Goal: Task Accomplishment & Management: Use online tool/utility

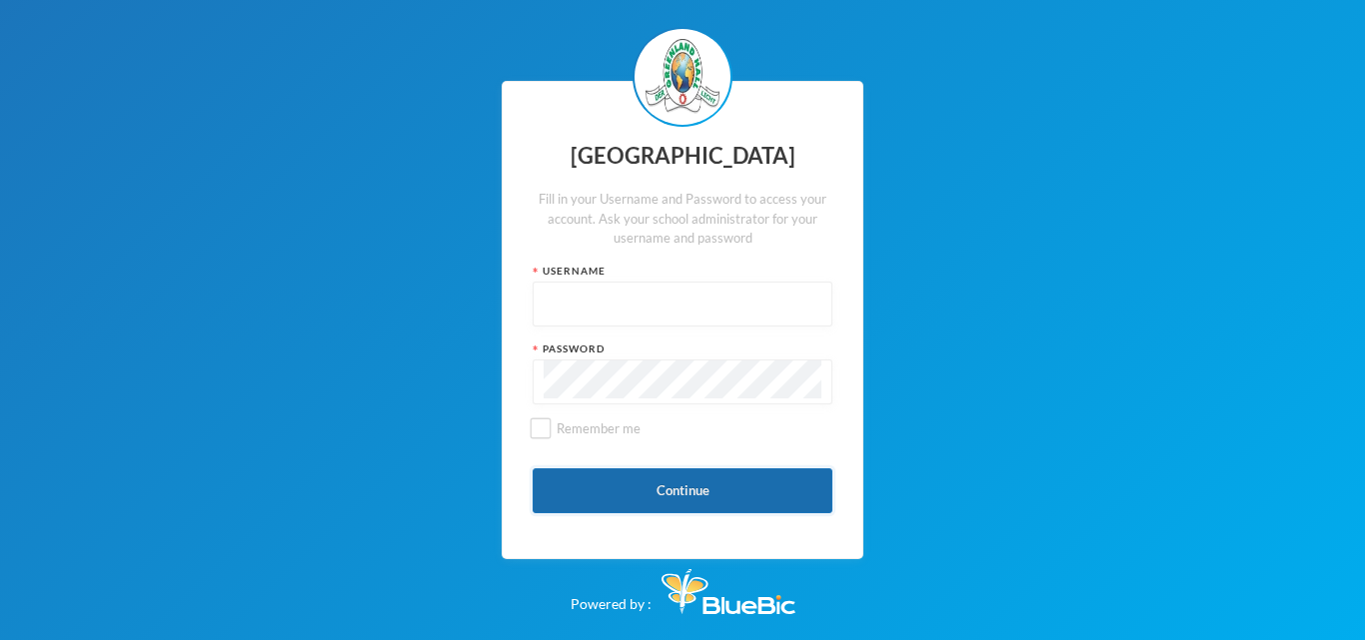
type input "glh24es84"
click at [619, 496] on button "Continue" at bounding box center [682, 491] width 300 height 45
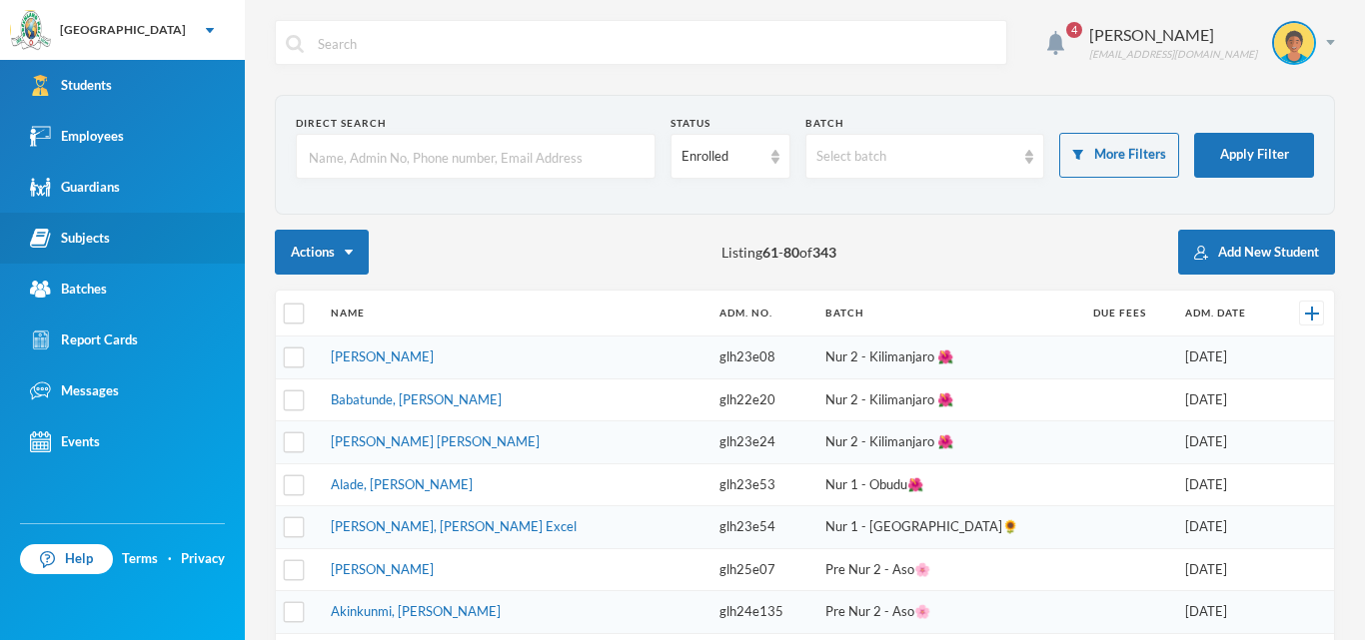
click at [80, 249] on link "Subjects" at bounding box center [122, 238] width 245 height 51
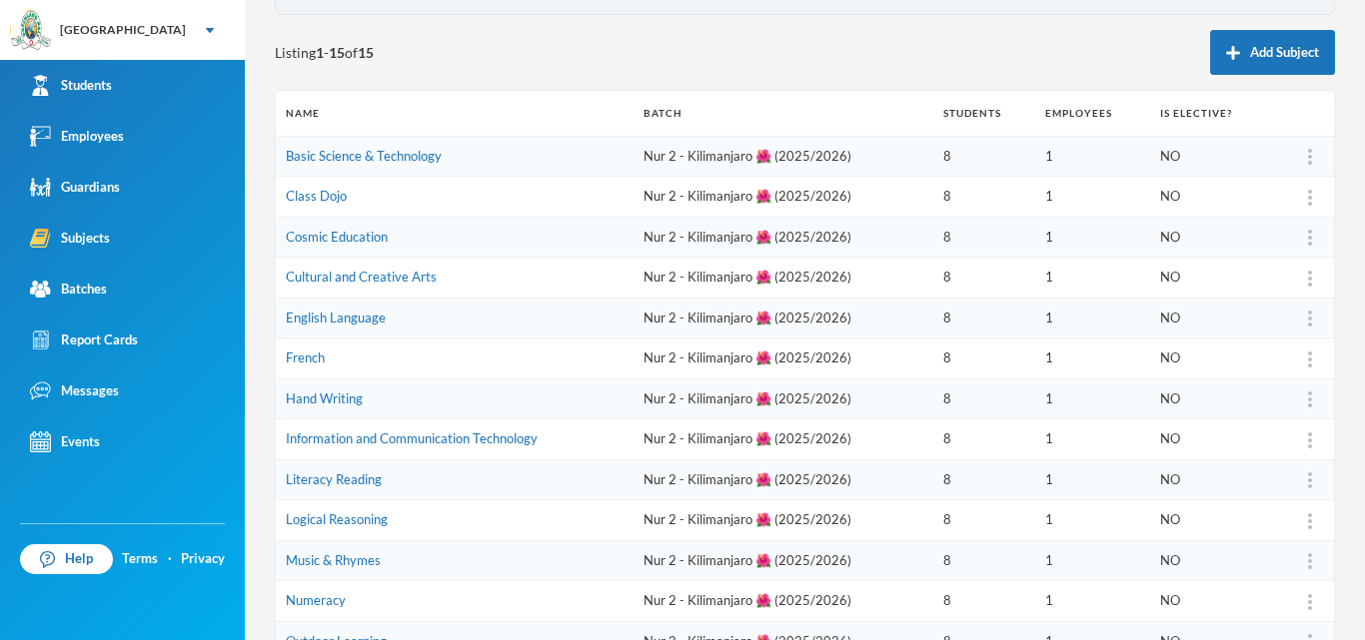
scroll to position [100, 0]
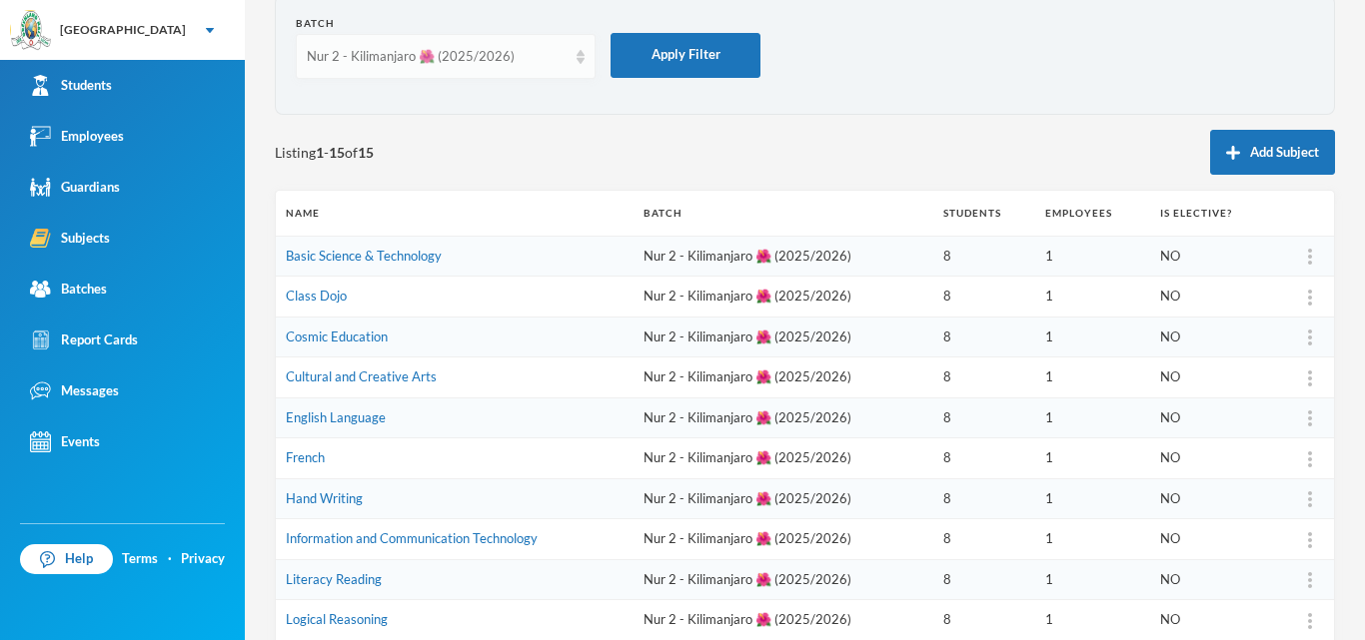
click at [569, 63] on div "Nur 2 - Kilimanjaro 🌺 (2025/2026)" at bounding box center [446, 56] width 300 height 45
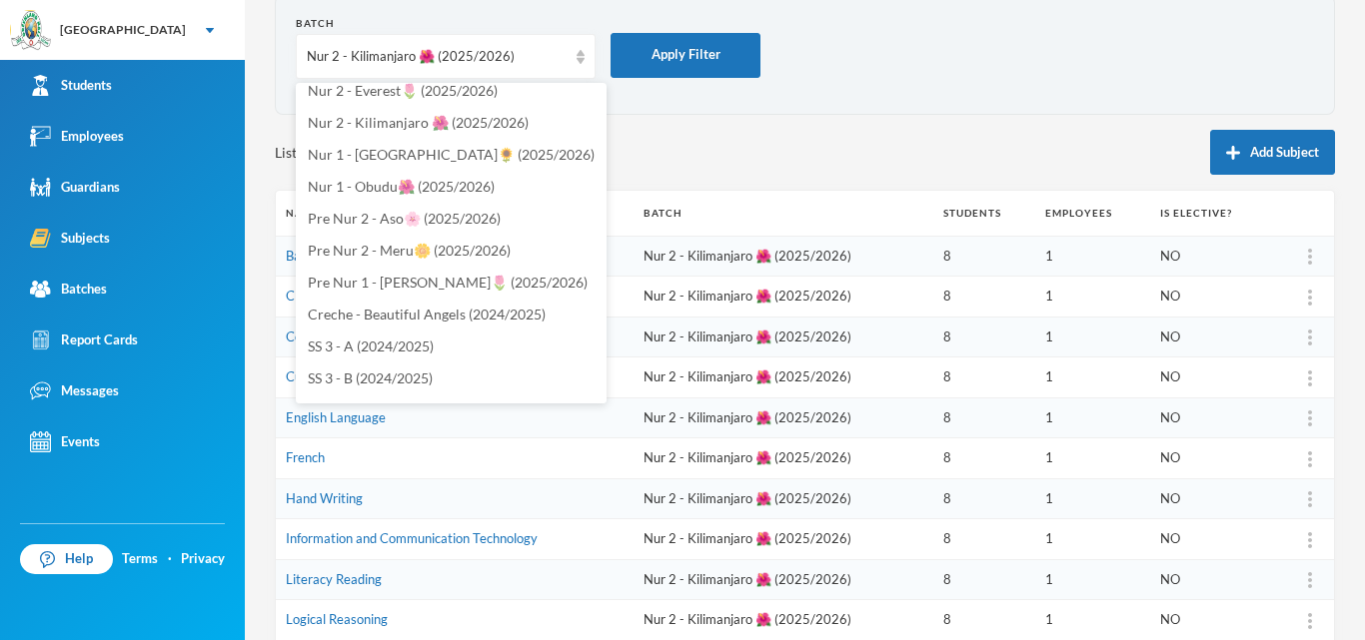
scroll to position [699, 0]
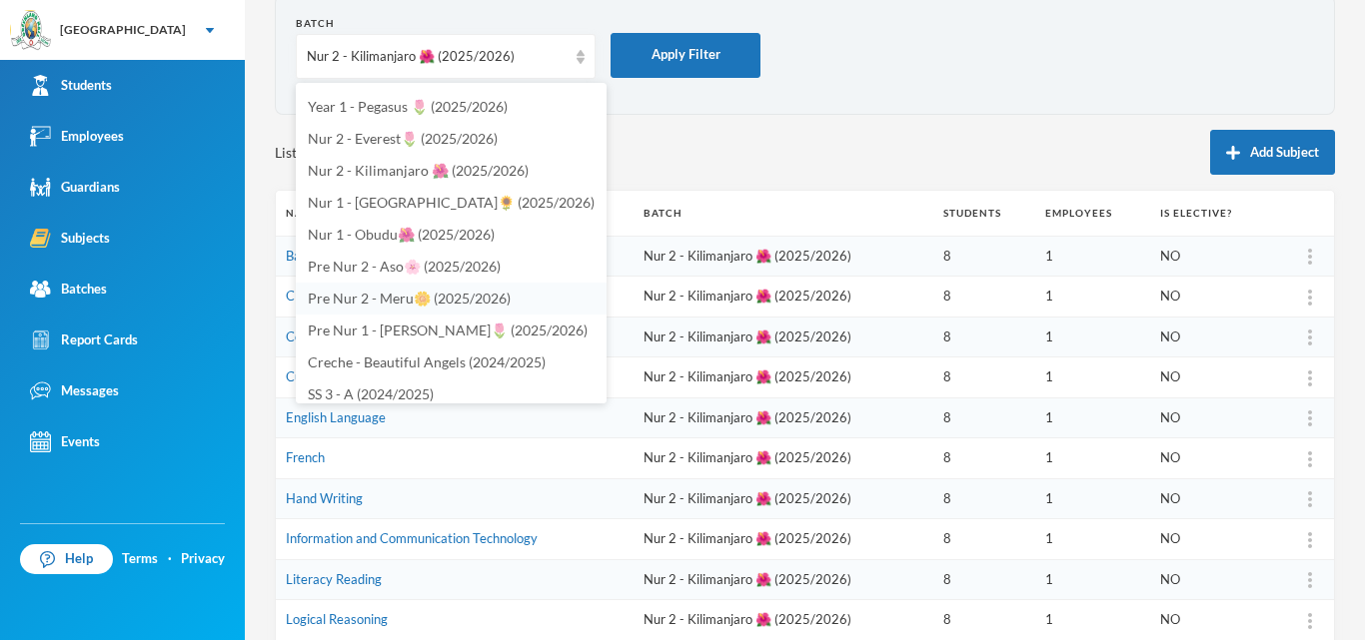
click at [375, 294] on span "Pre Nur 2 - Meru🌼 (2025/2026)" at bounding box center [409, 298] width 203 height 17
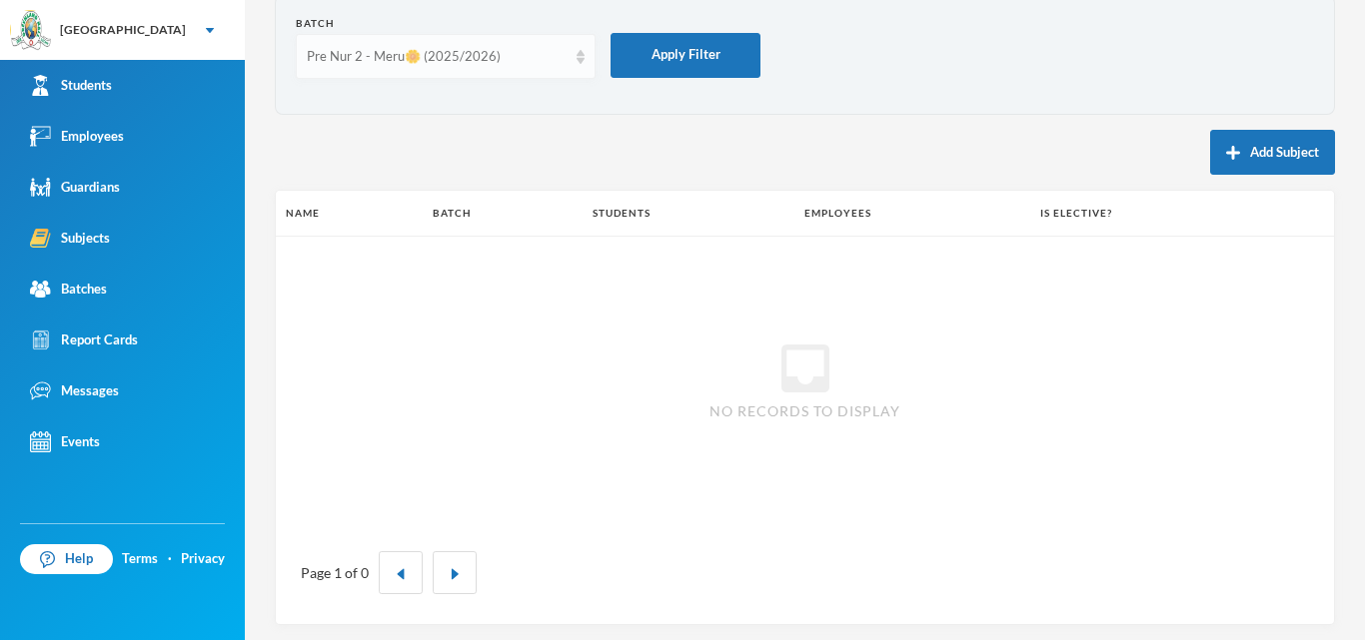
click at [567, 49] on div "Pre Nur 2 - Meru🌼 (2025/2026)" at bounding box center [446, 56] width 300 height 45
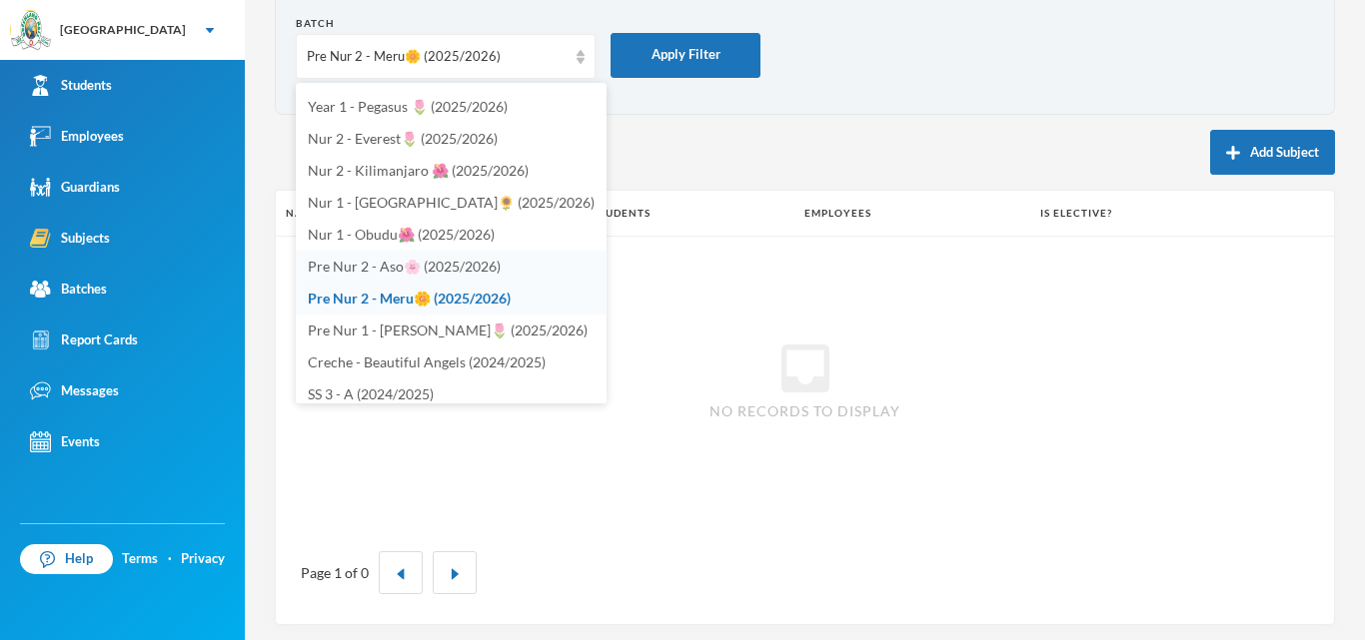
scroll to position [675, 0]
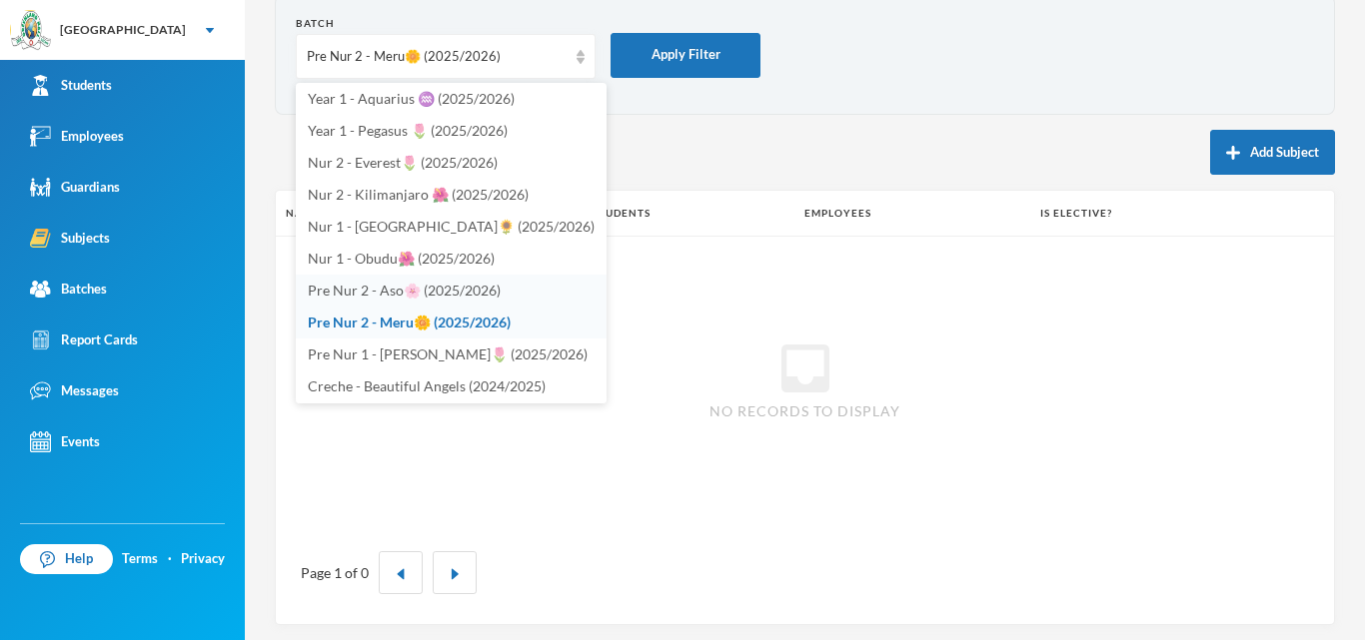
click at [359, 278] on li "Pre Nur 2 - Aso🌸 (2025/2026)" at bounding box center [451, 291] width 311 height 32
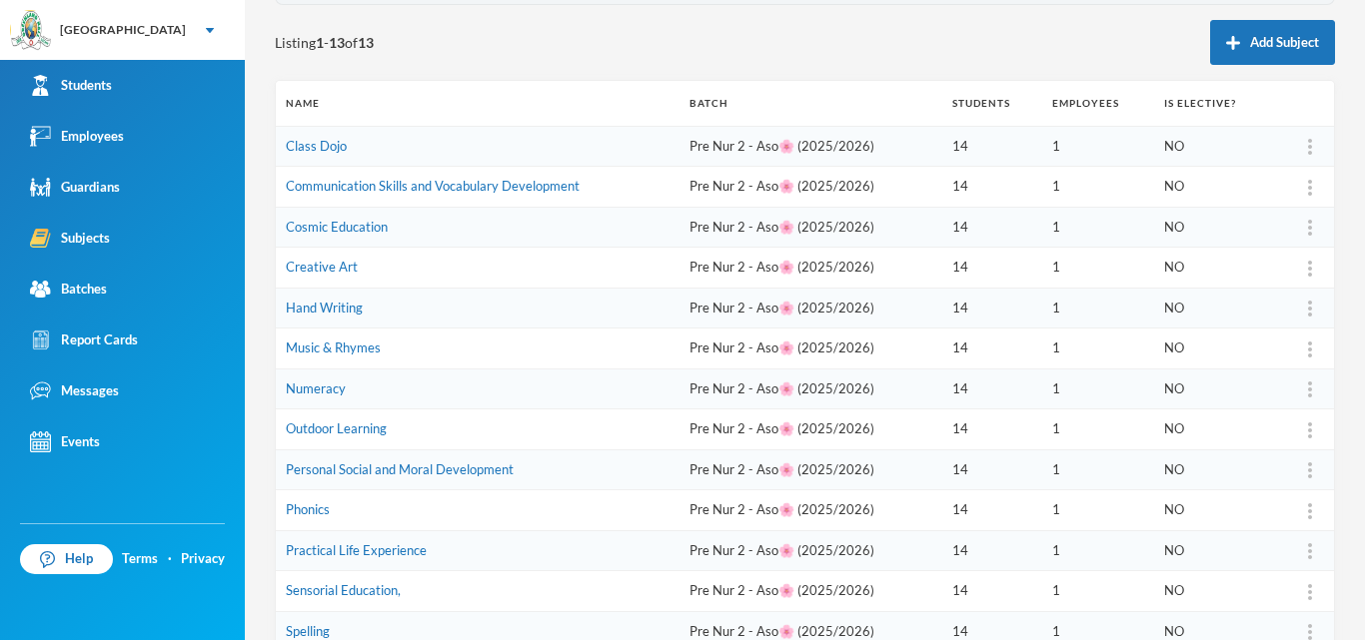
scroll to position [0, 0]
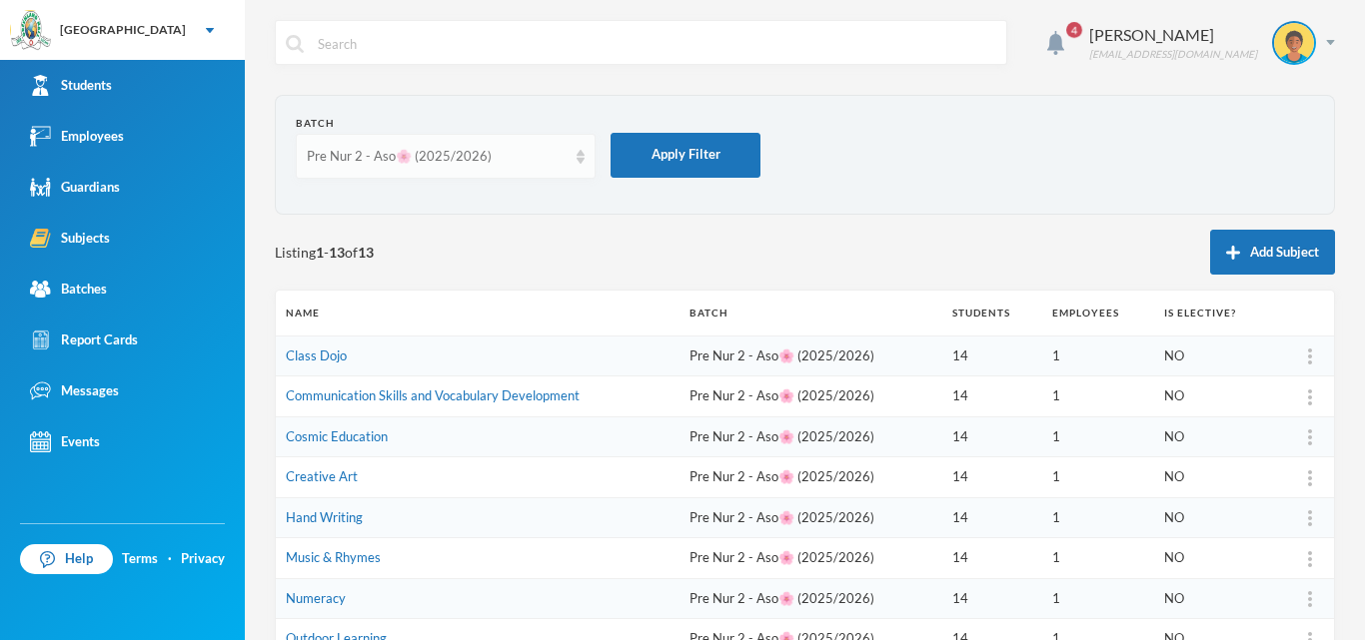
click at [579, 163] on img at bounding box center [580, 157] width 8 height 14
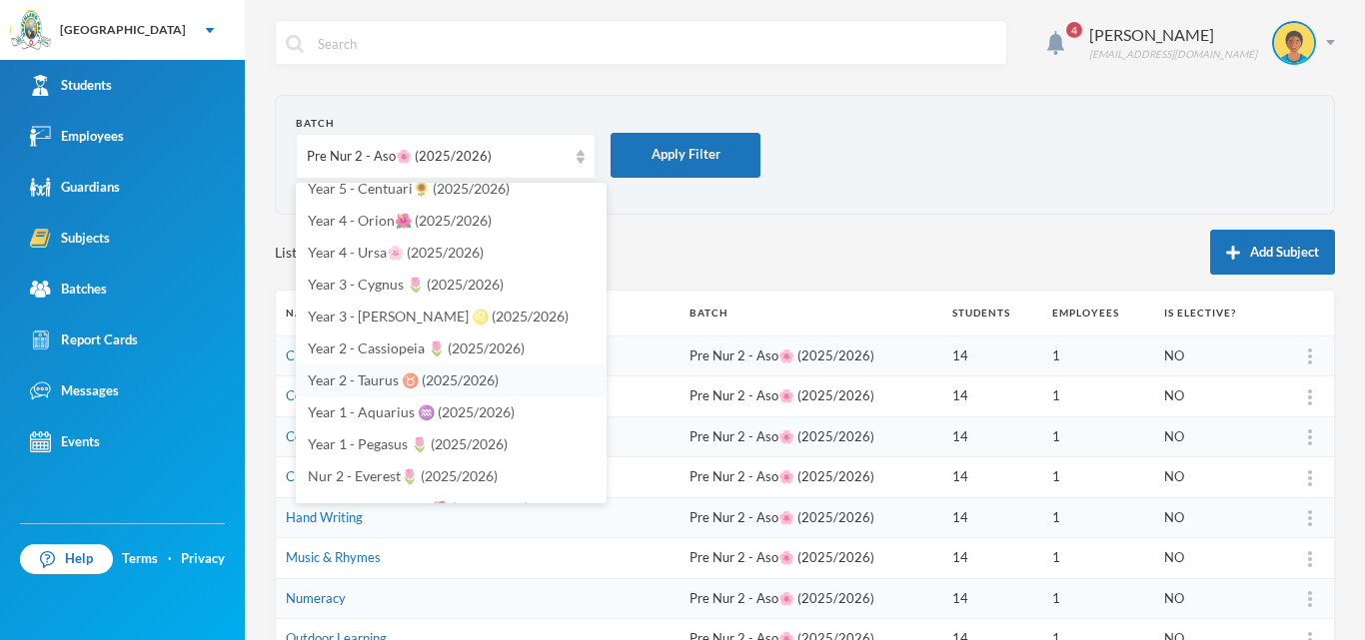
scroll to position [475, 0]
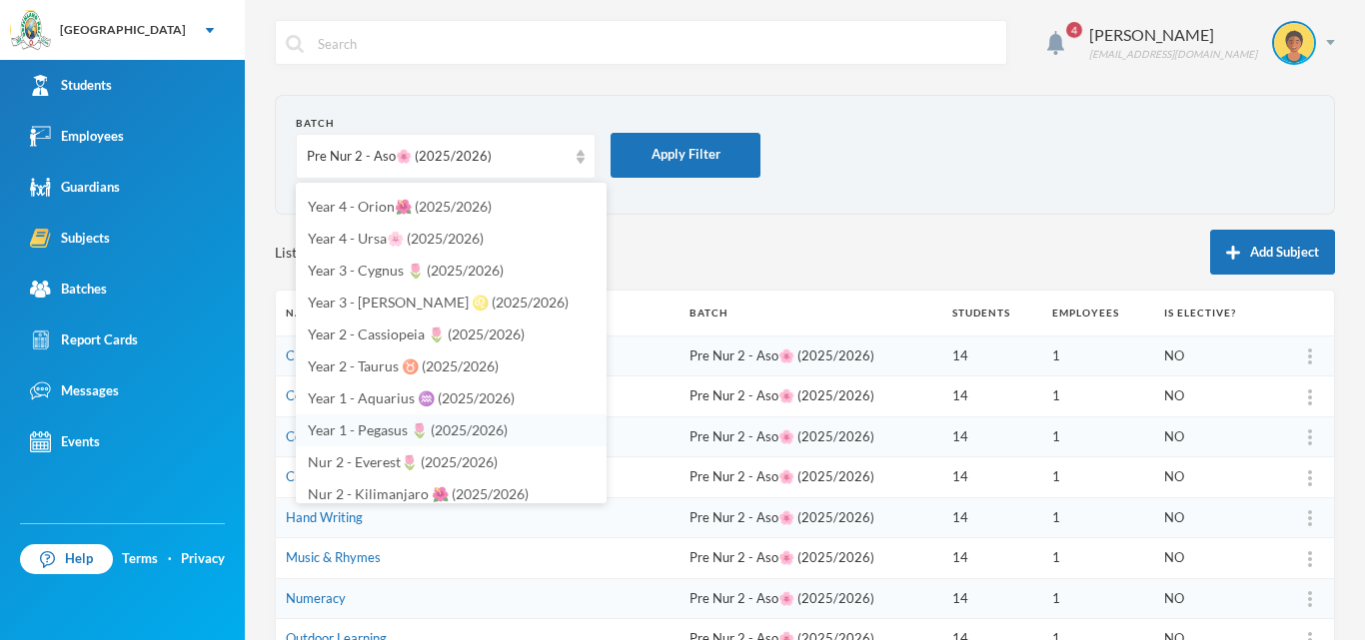
click at [419, 426] on span "Year 1 - Pegasus 🌷 (2025/2026)" at bounding box center [408, 430] width 200 height 17
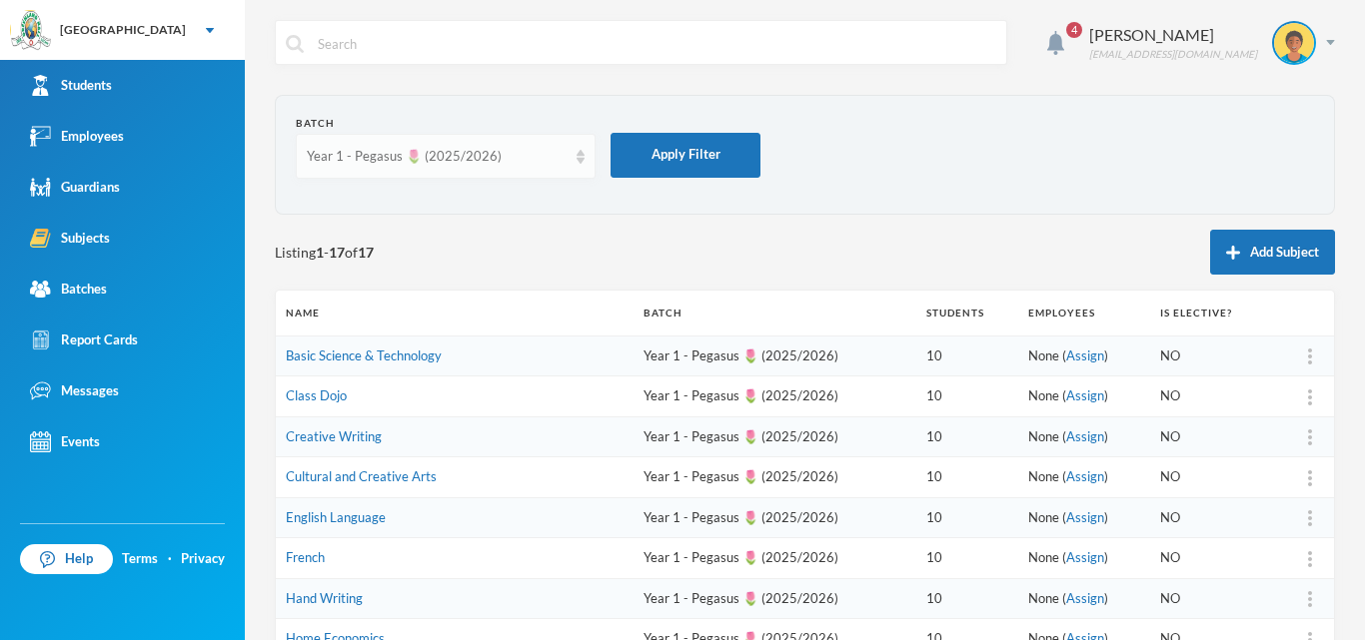
click at [577, 150] on img at bounding box center [580, 157] width 8 height 14
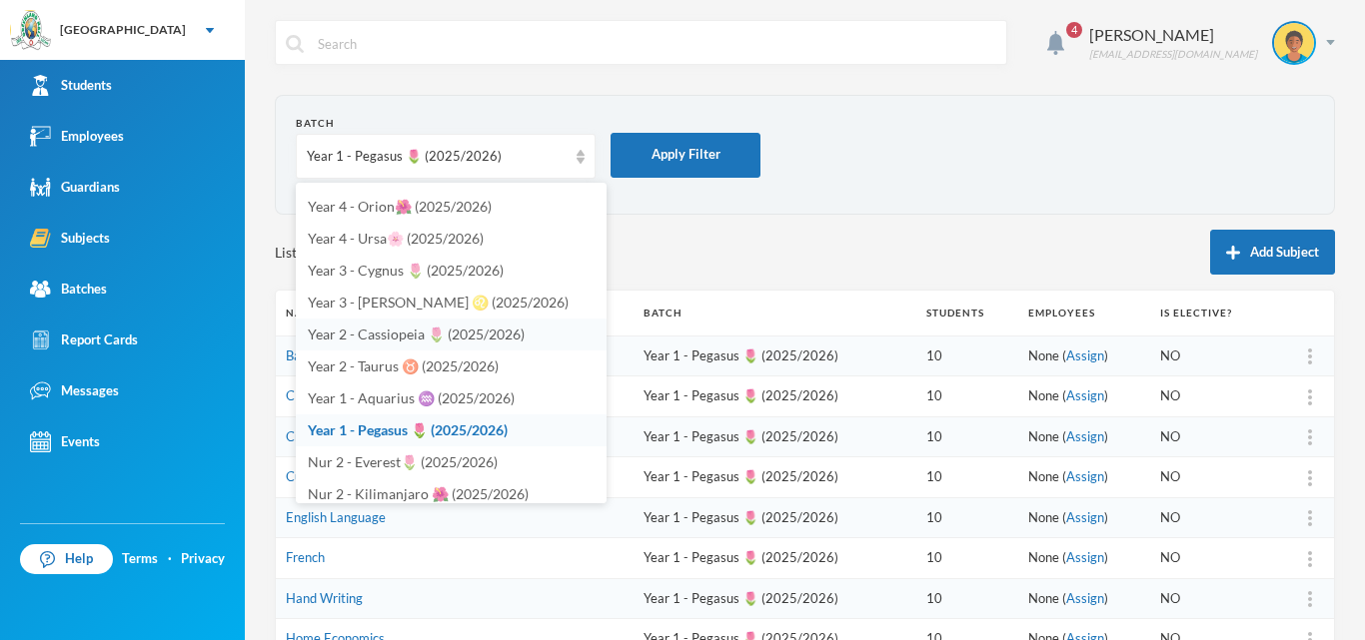
scroll to position [452, 0]
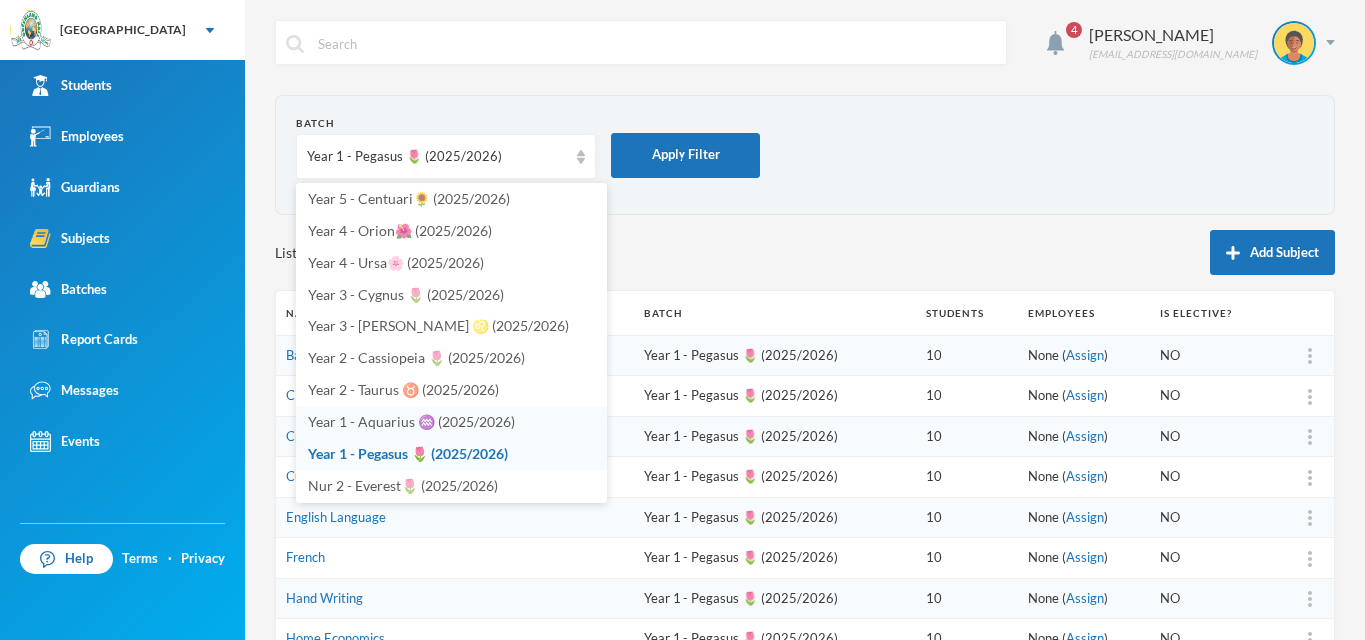
click at [414, 417] on span "Year 1 - Aquarius ♒️ (2025/2026)" at bounding box center [411, 422] width 207 height 17
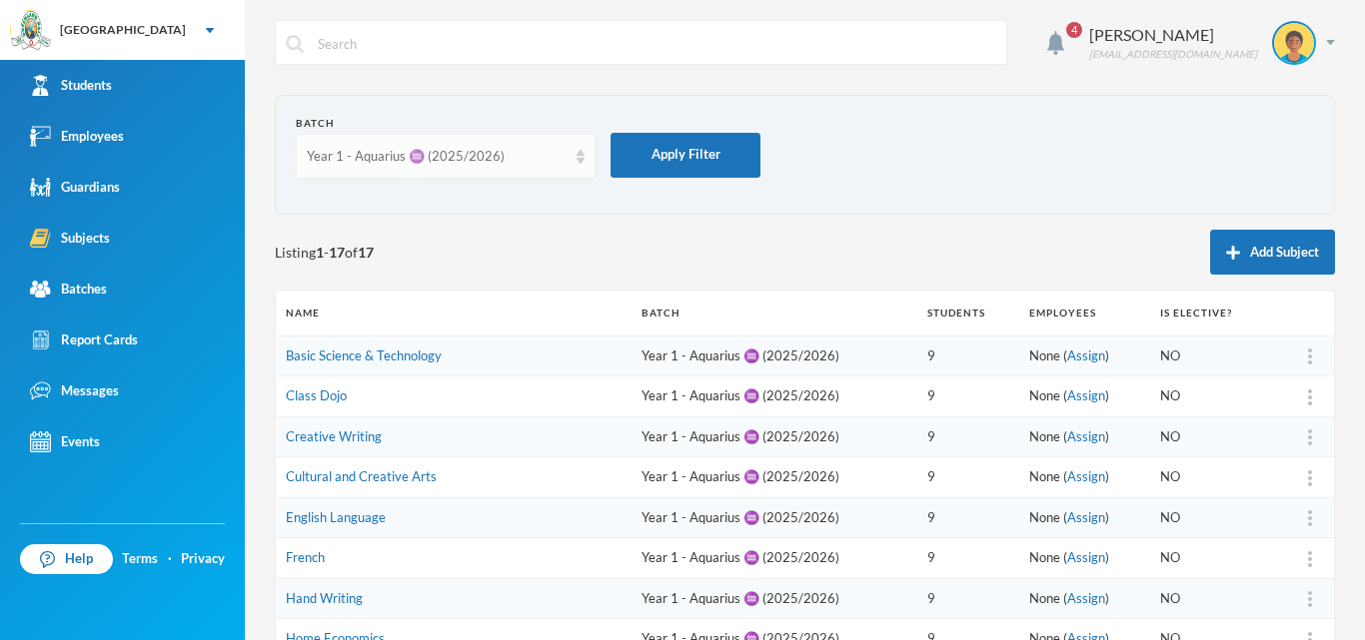
click at [577, 150] on img at bounding box center [580, 157] width 8 height 14
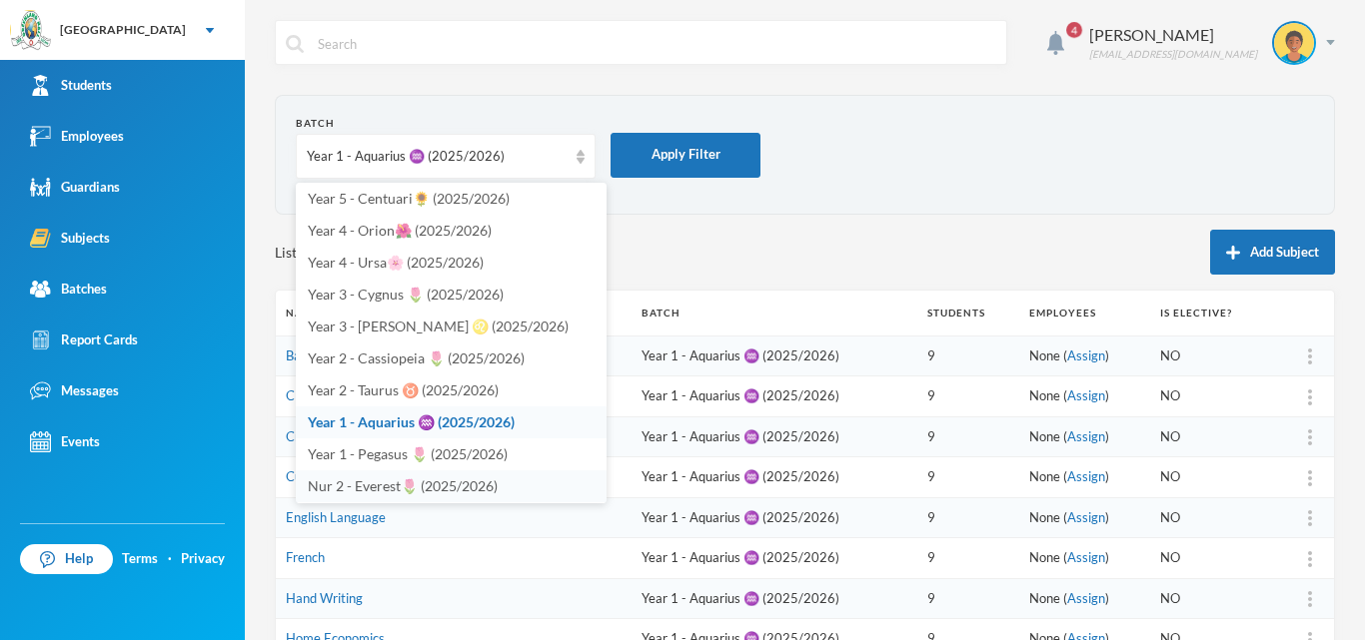
click at [390, 494] on li "Nur 2 - Everest🌷 (2025/2026)" at bounding box center [451, 487] width 311 height 32
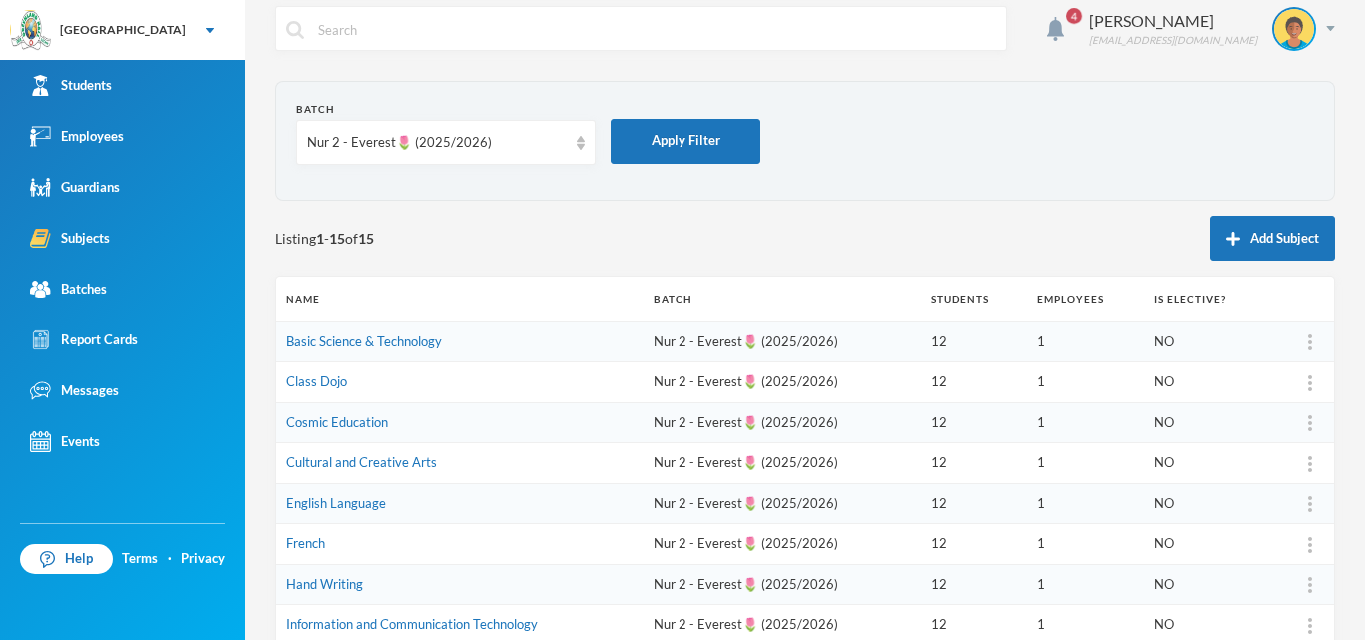
scroll to position [0, 0]
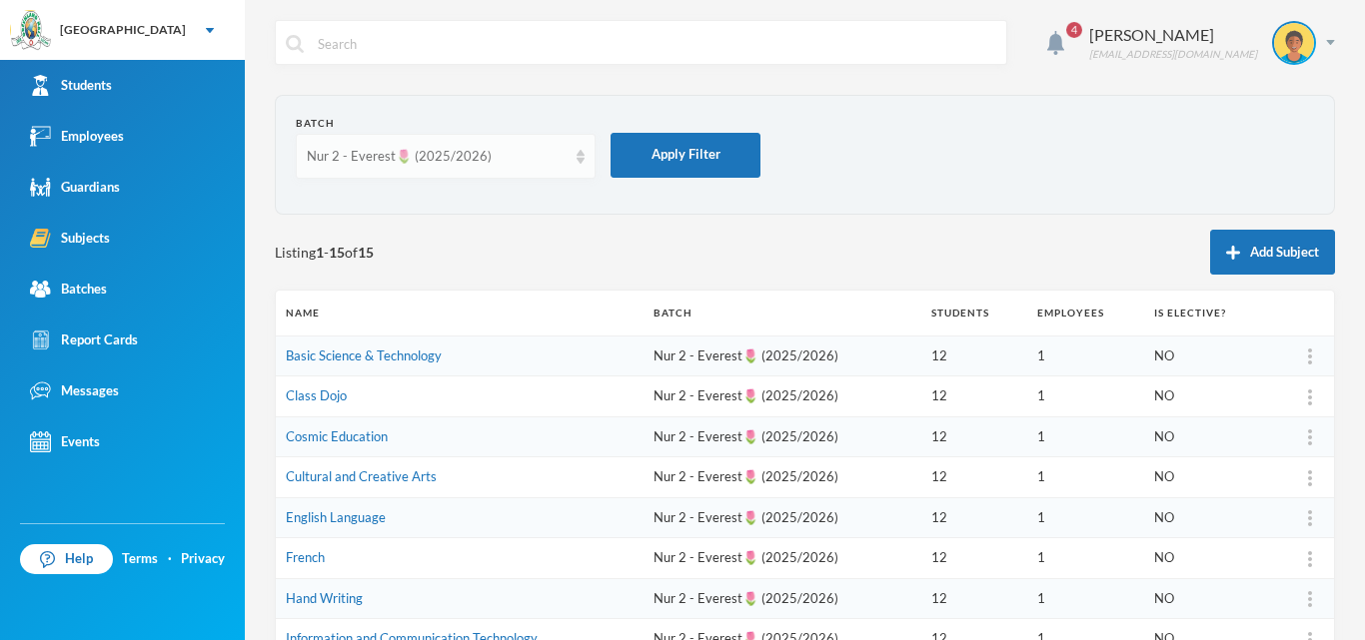
click at [580, 152] on img at bounding box center [580, 157] width 8 height 14
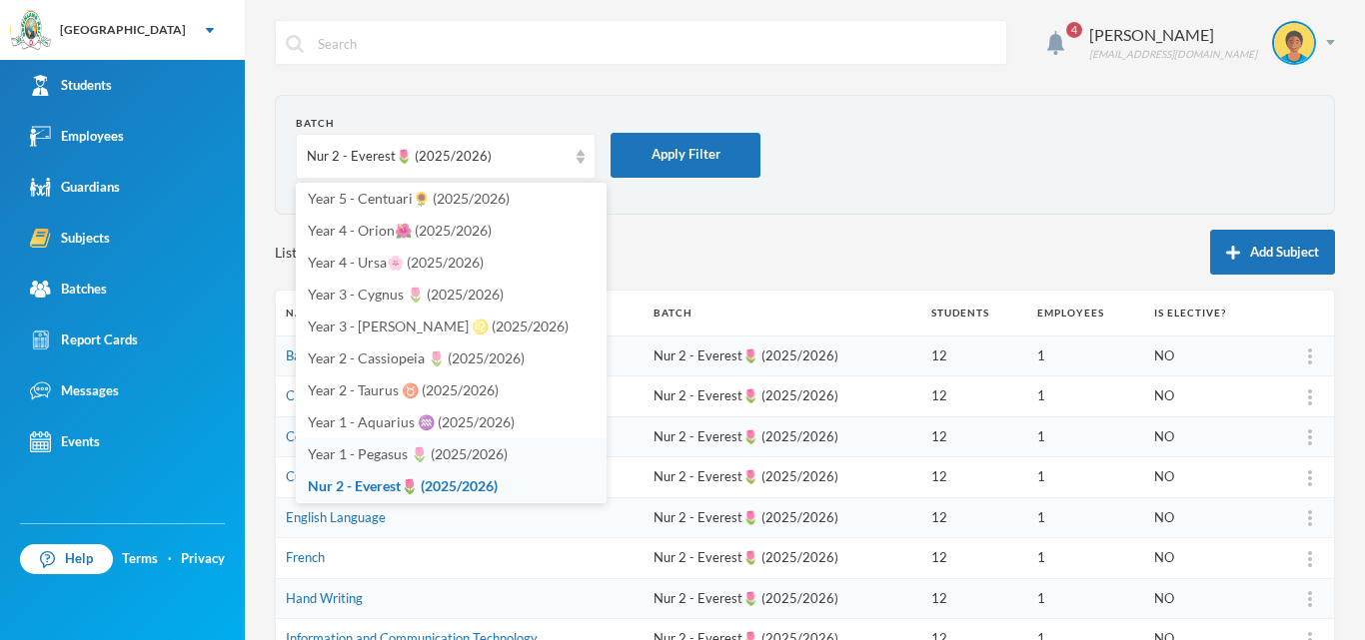
click at [357, 461] on span "Year 1 - Pegasus 🌷 (2025/2026)" at bounding box center [408, 454] width 200 height 17
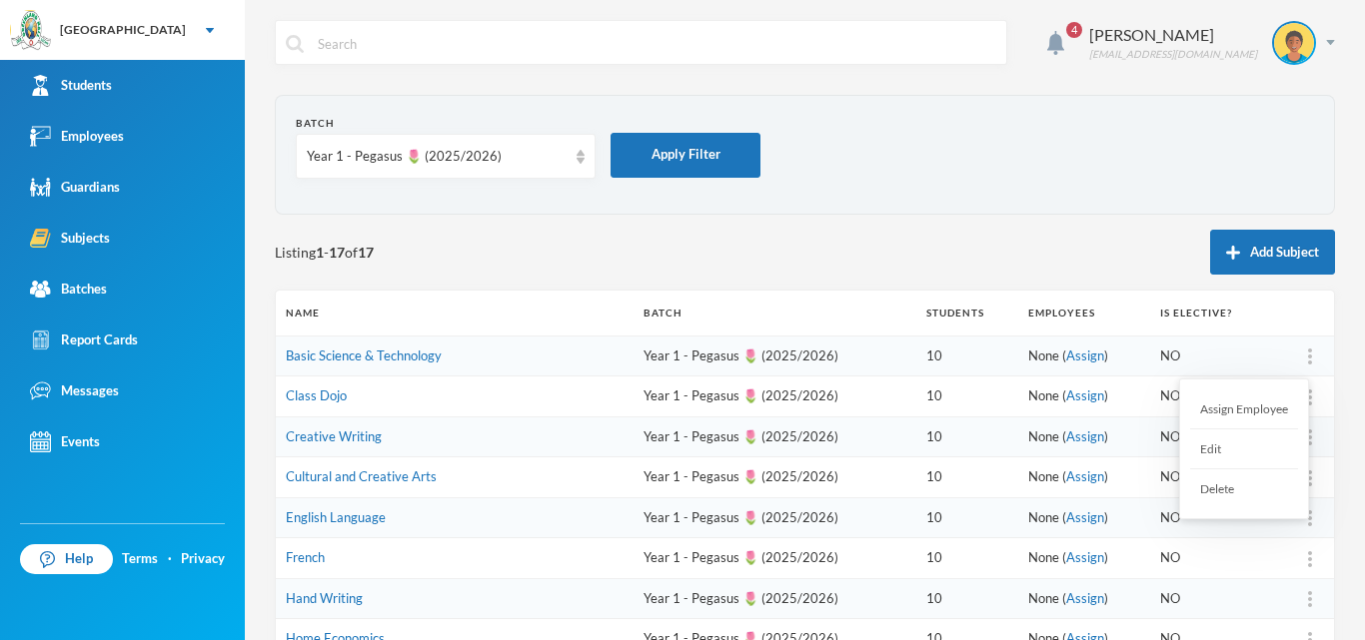
click at [1308, 361] on img at bounding box center [1310, 357] width 4 height 16
click at [1232, 415] on div "Assign Employee" at bounding box center [1244, 410] width 108 height 40
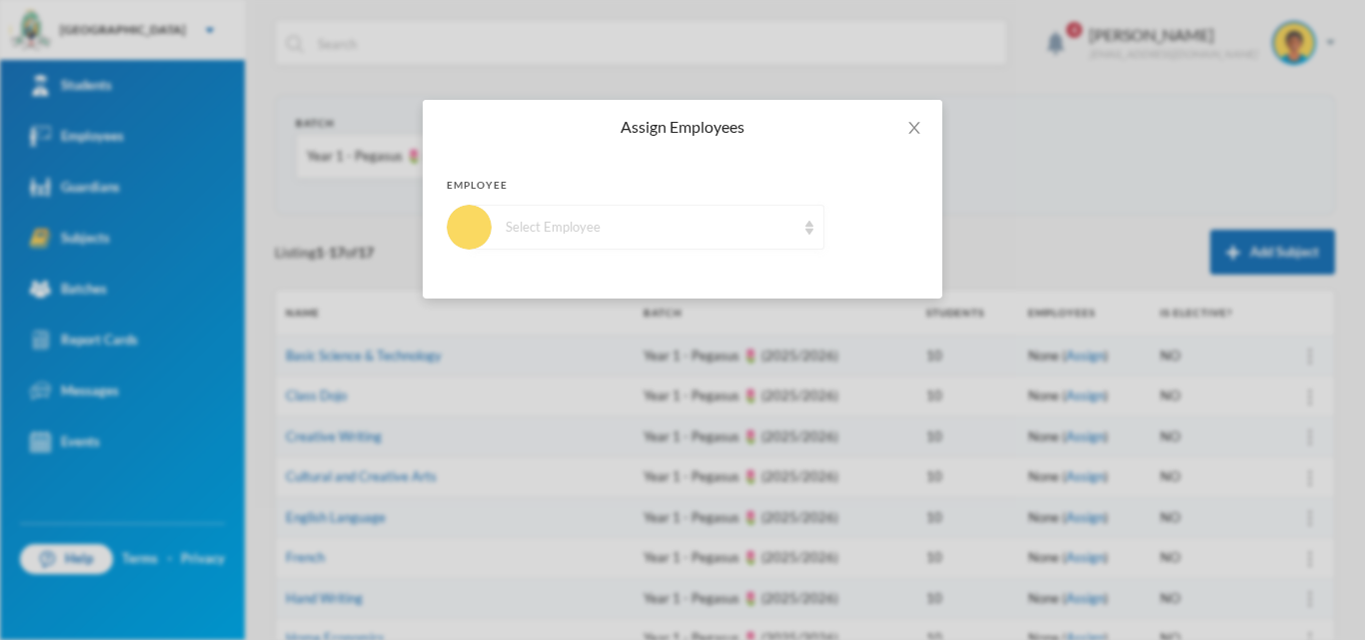
click at [633, 218] on div "Select Employee" at bounding box center [647, 227] width 355 height 45
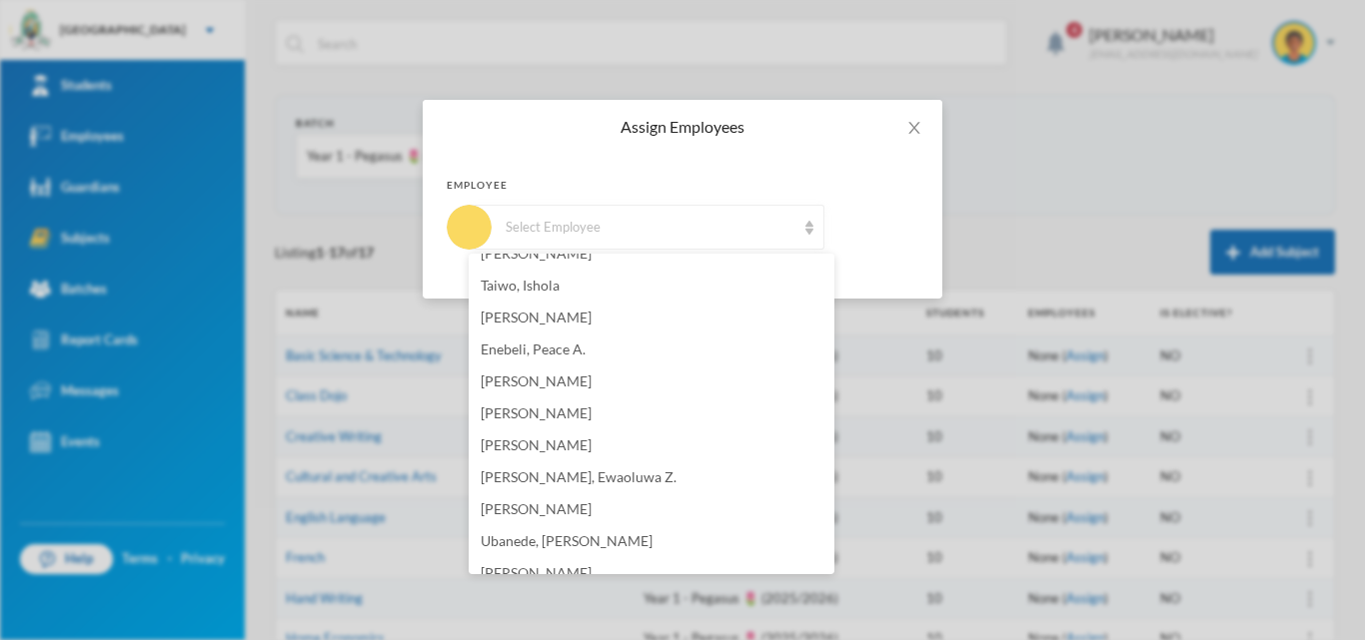
scroll to position [811, 0]
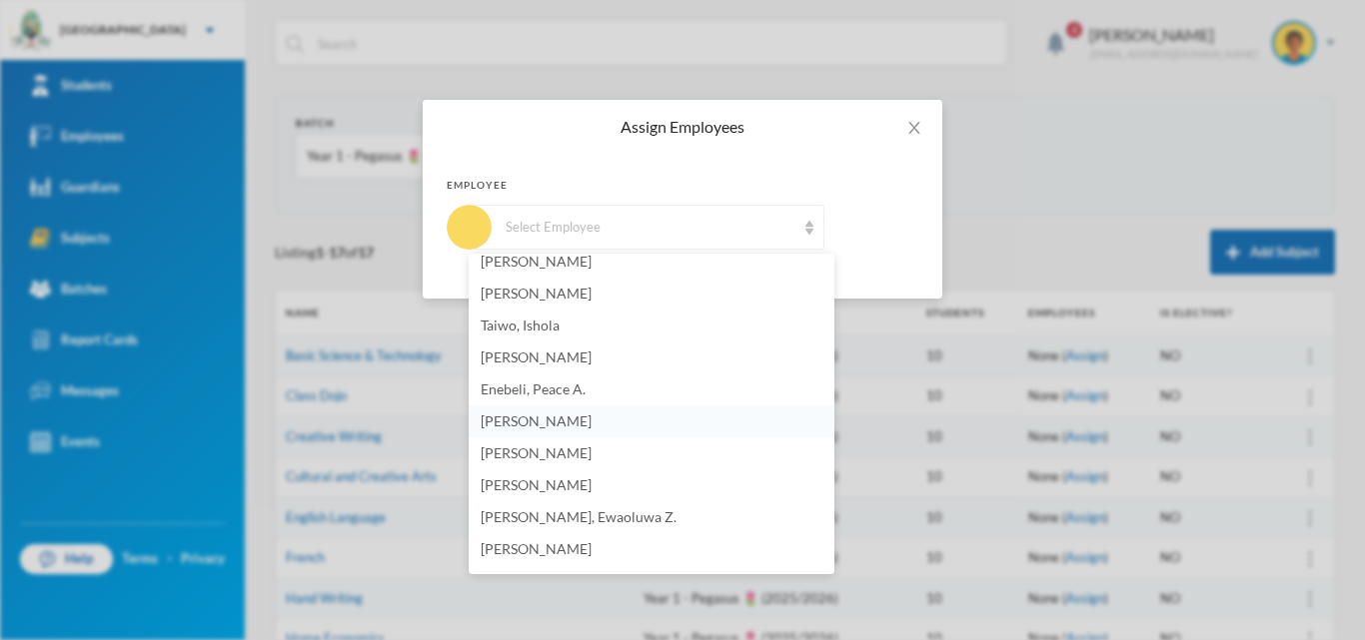
click at [537, 417] on span "[PERSON_NAME]" at bounding box center [535, 421] width 111 height 17
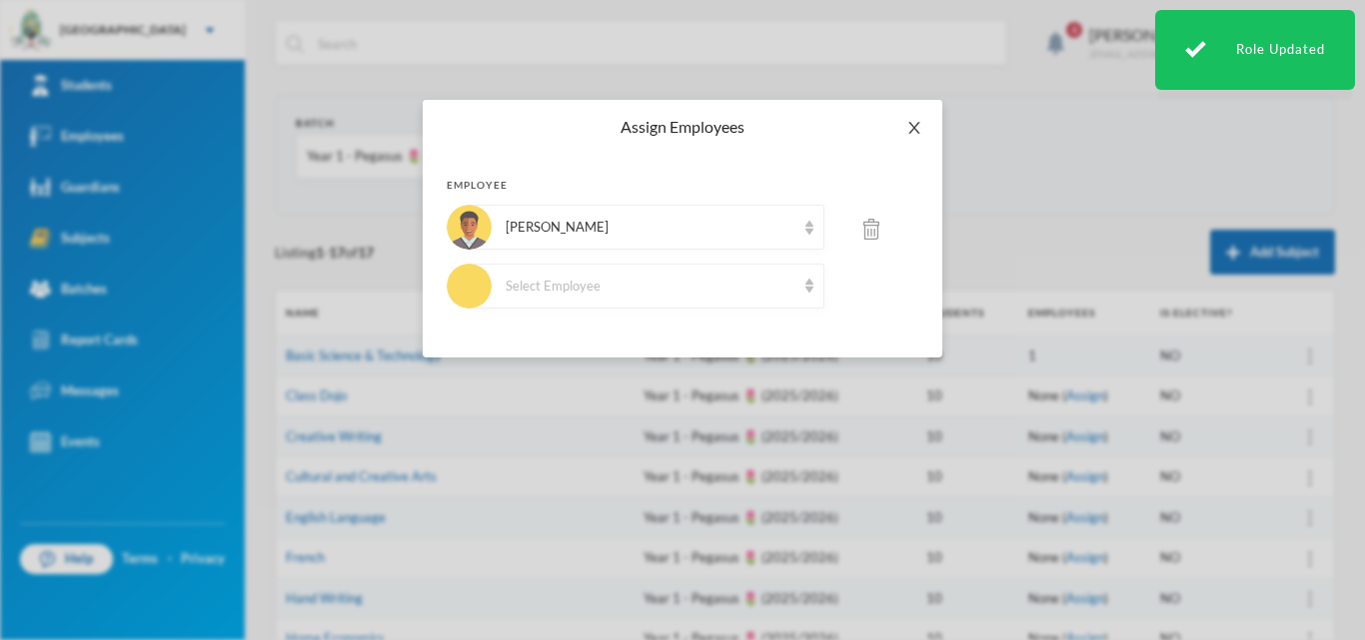
click at [914, 127] on icon "icon: close" at bounding box center [914, 128] width 16 height 16
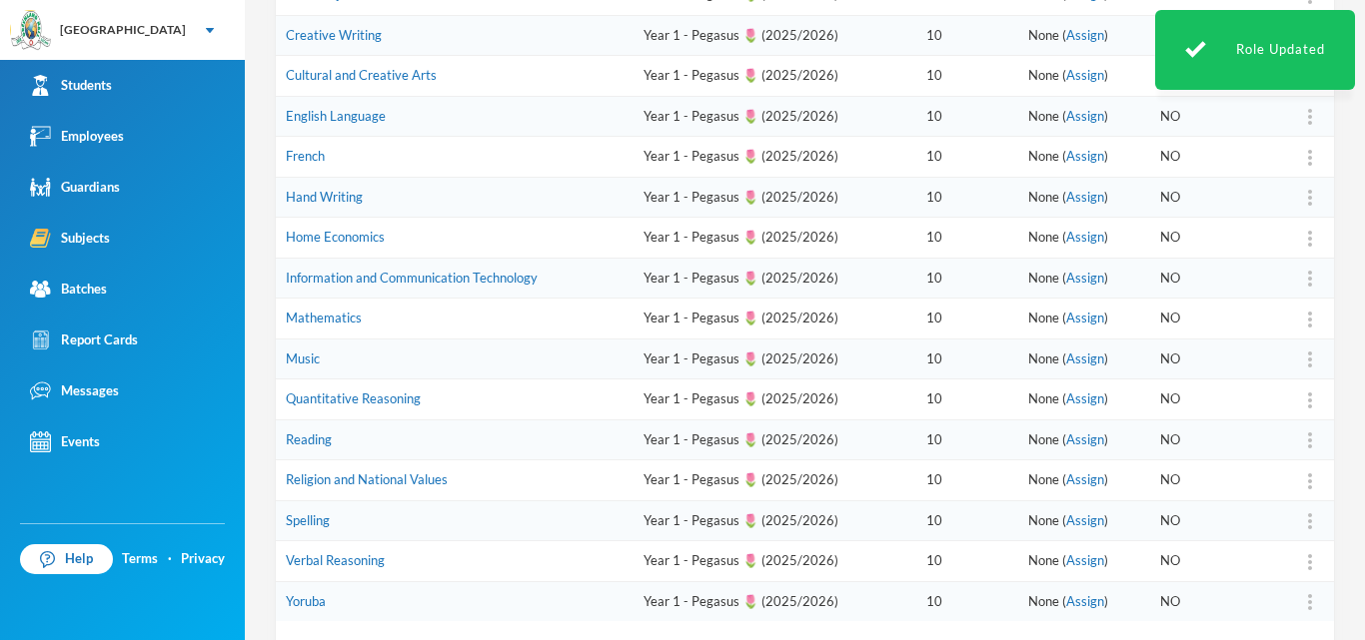
scroll to position [506, 0]
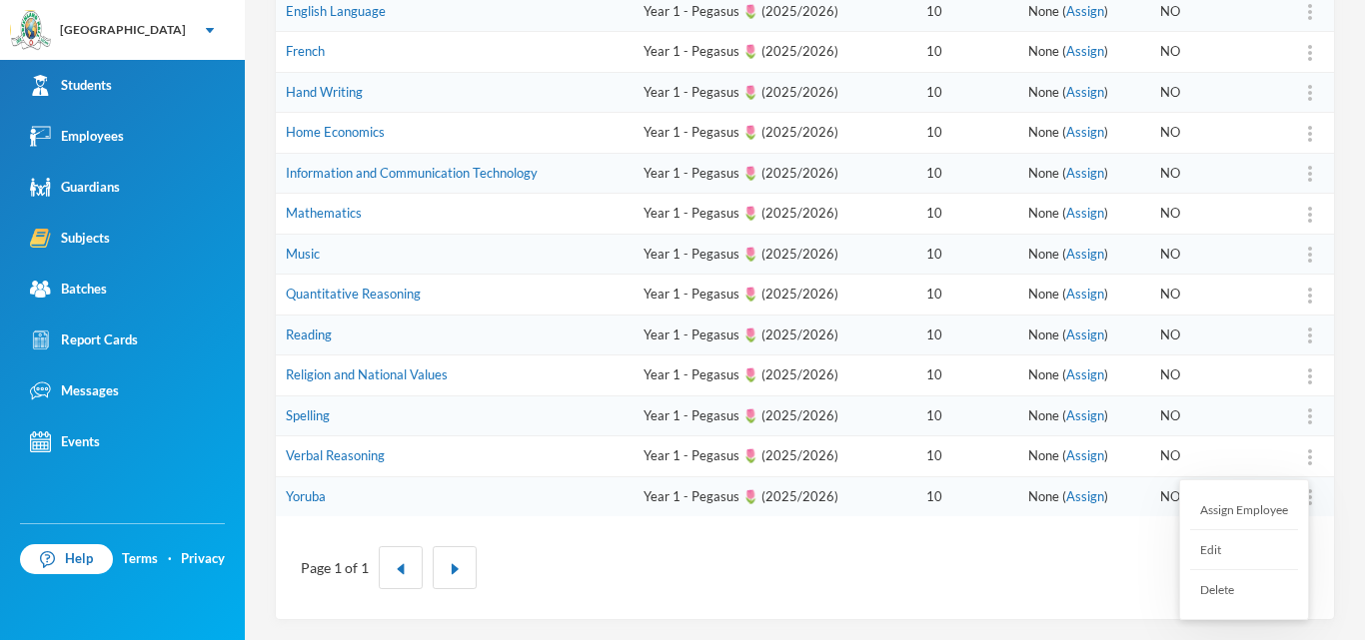
click at [1290, 508] on div "Assign Employee" at bounding box center [1244, 510] width 108 height 40
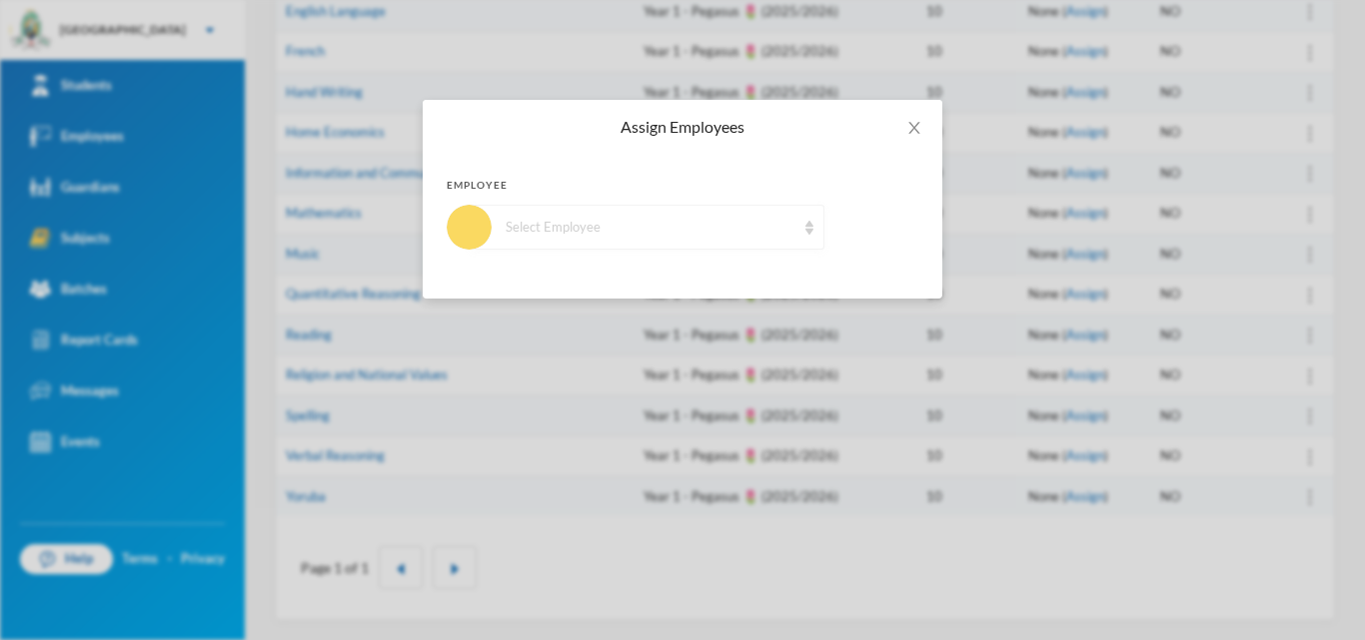
click at [580, 228] on div "Select Employee" at bounding box center [650, 228] width 290 height 20
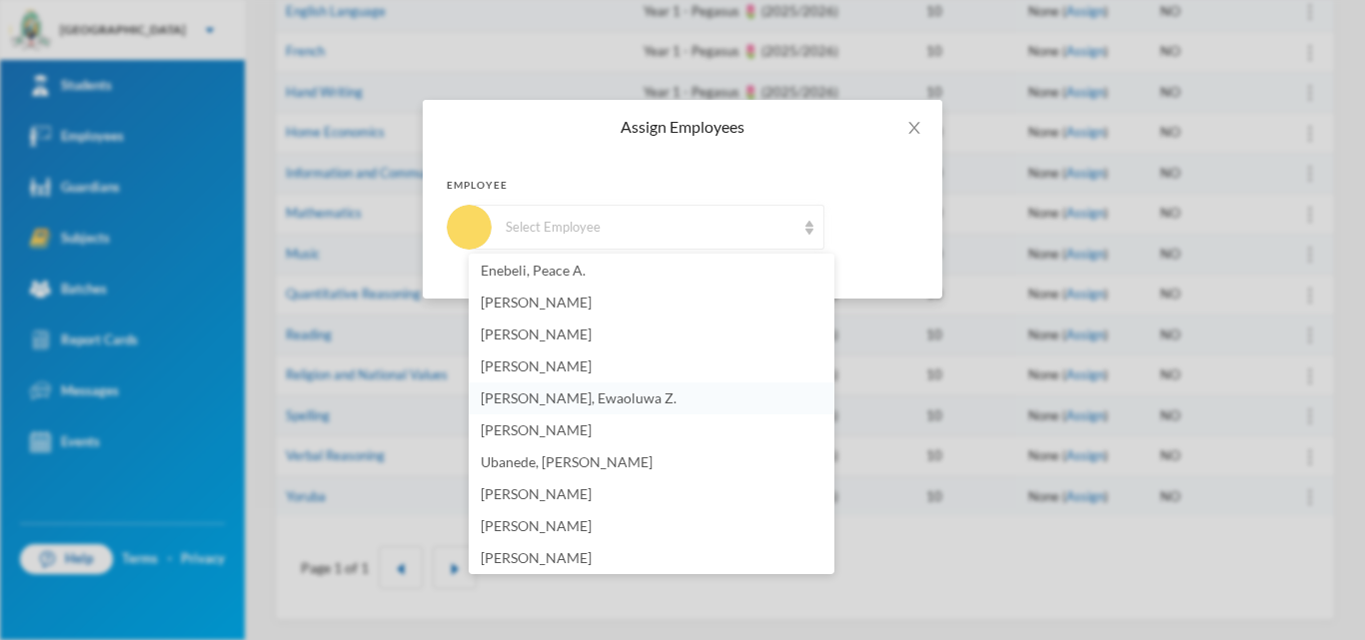
scroll to position [899, 0]
click at [507, 328] on span "[PERSON_NAME]" at bounding box center [535, 333] width 111 height 17
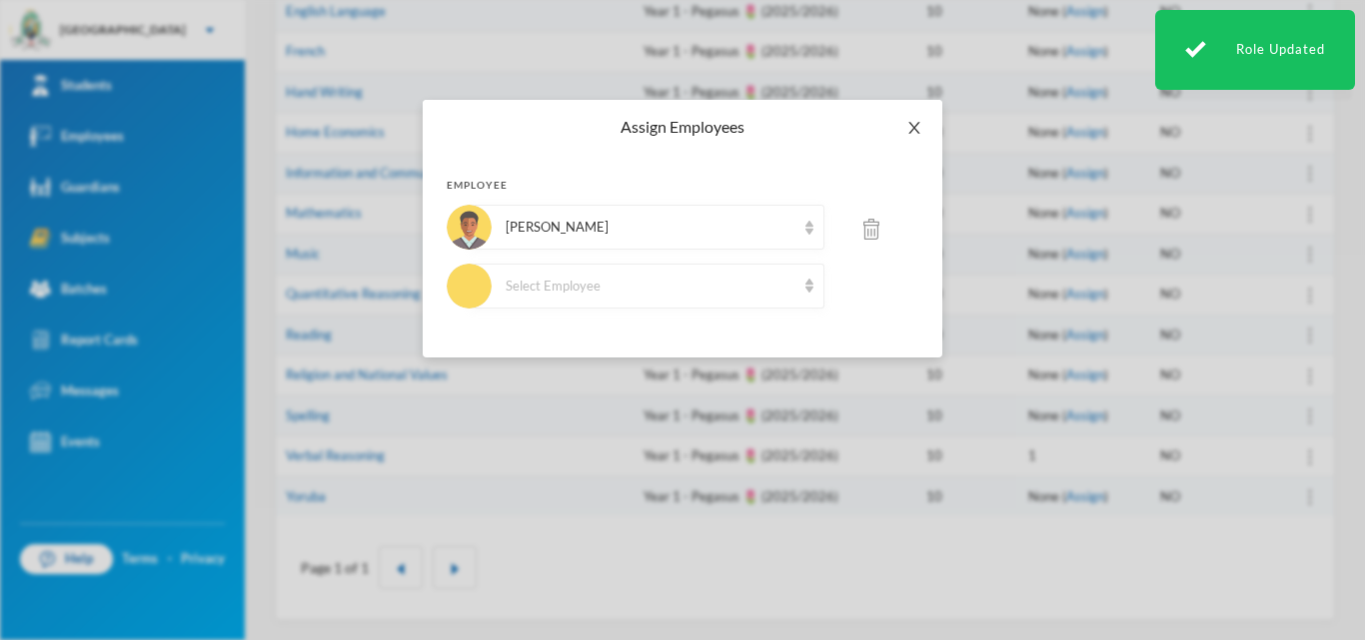
click at [919, 118] on span "Close" at bounding box center [914, 128] width 56 height 56
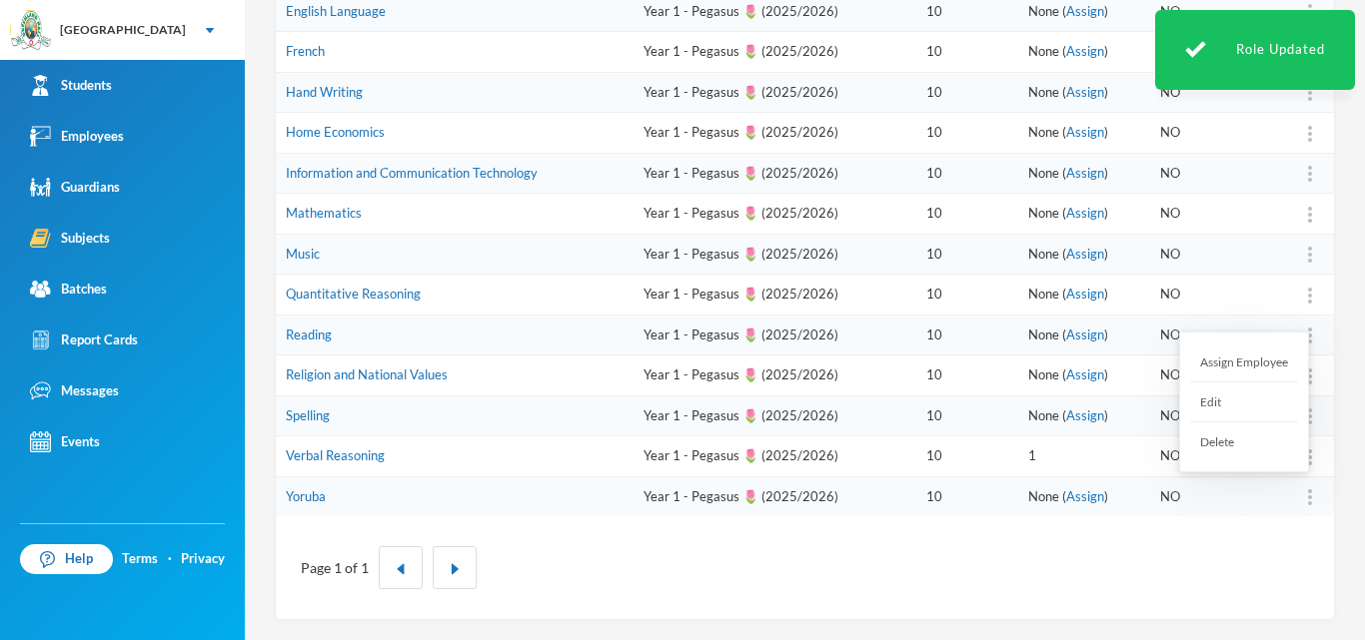
click at [1308, 491] on img at bounding box center [1310, 497] width 4 height 16
click at [1253, 360] on div "Assign Employee" at bounding box center [1244, 363] width 108 height 40
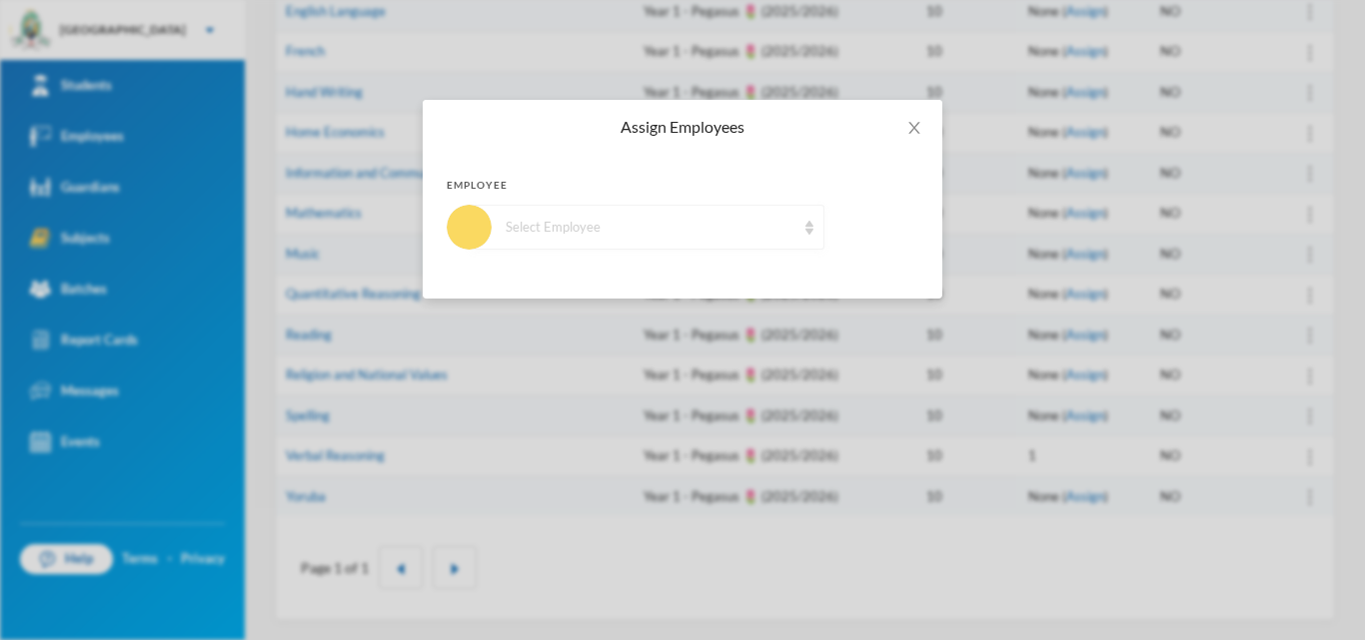
click at [527, 237] on div "Select Employee" at bounding box center [650, 228] width 290 height 20
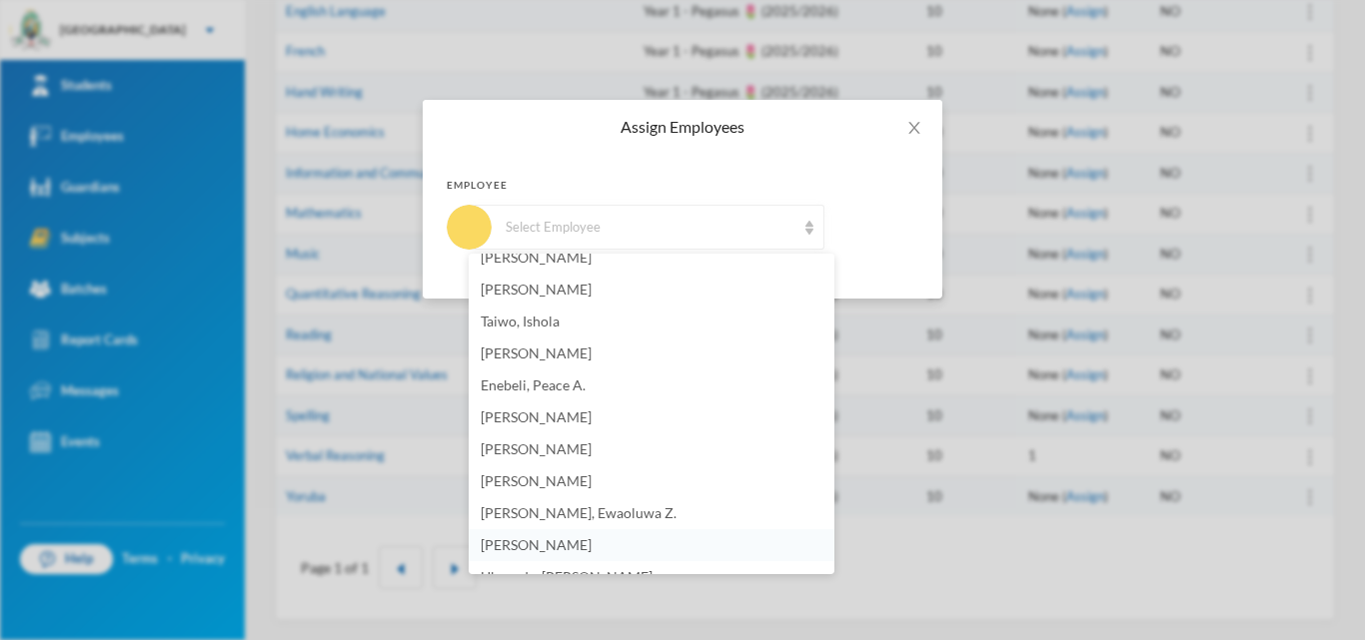
scroll to position [714, 0]
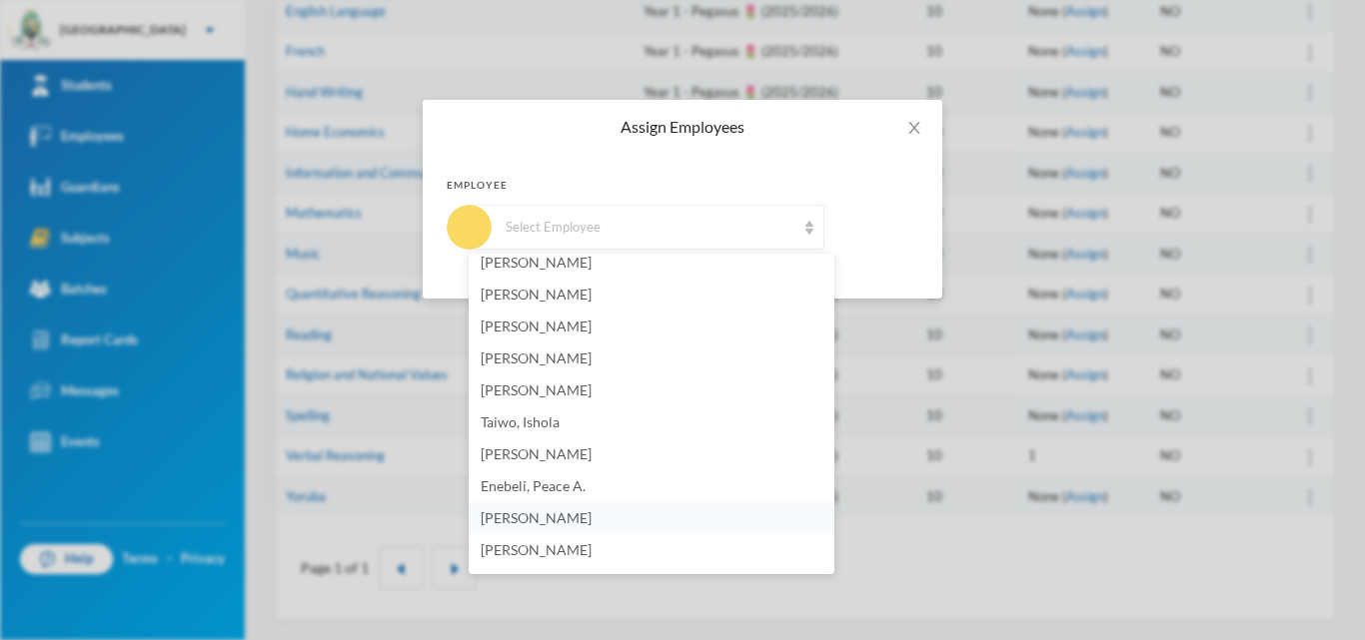
click at [535, 516] on span "[PERSON_NAME]" at bounding box center [535, 517] width 111 height 17
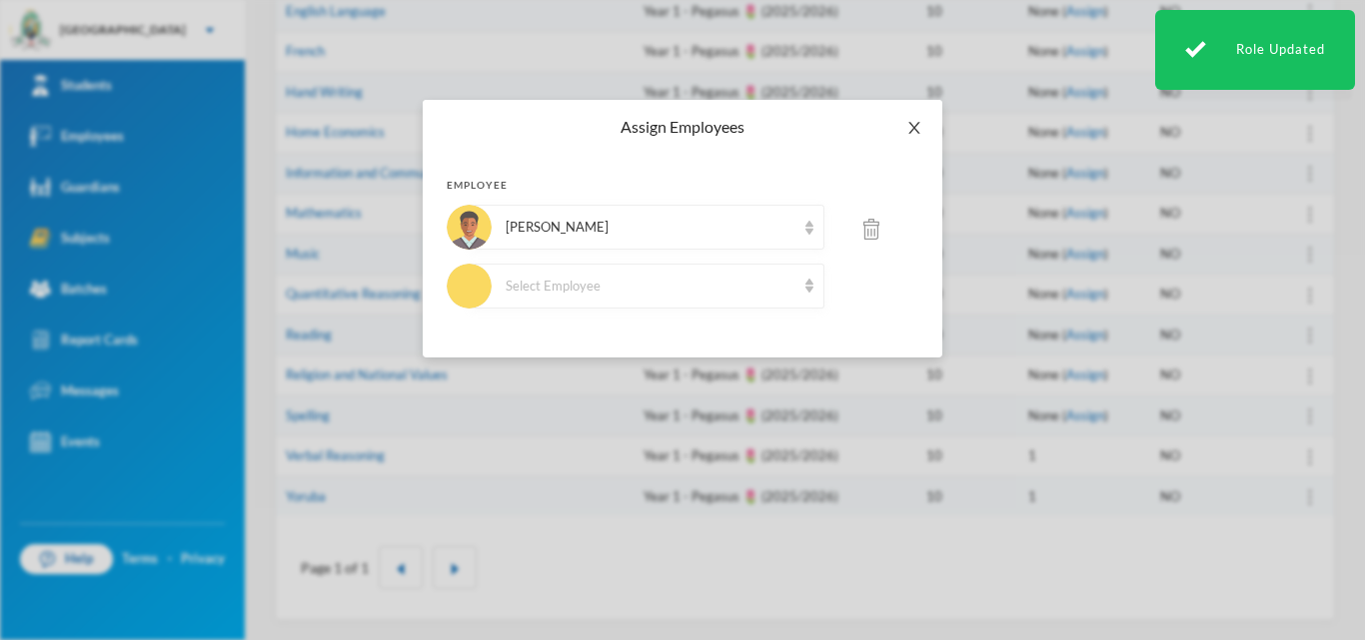
click at [910, 131] on icon "icon: close" at bounding box center [914, 128] width 16 height 16
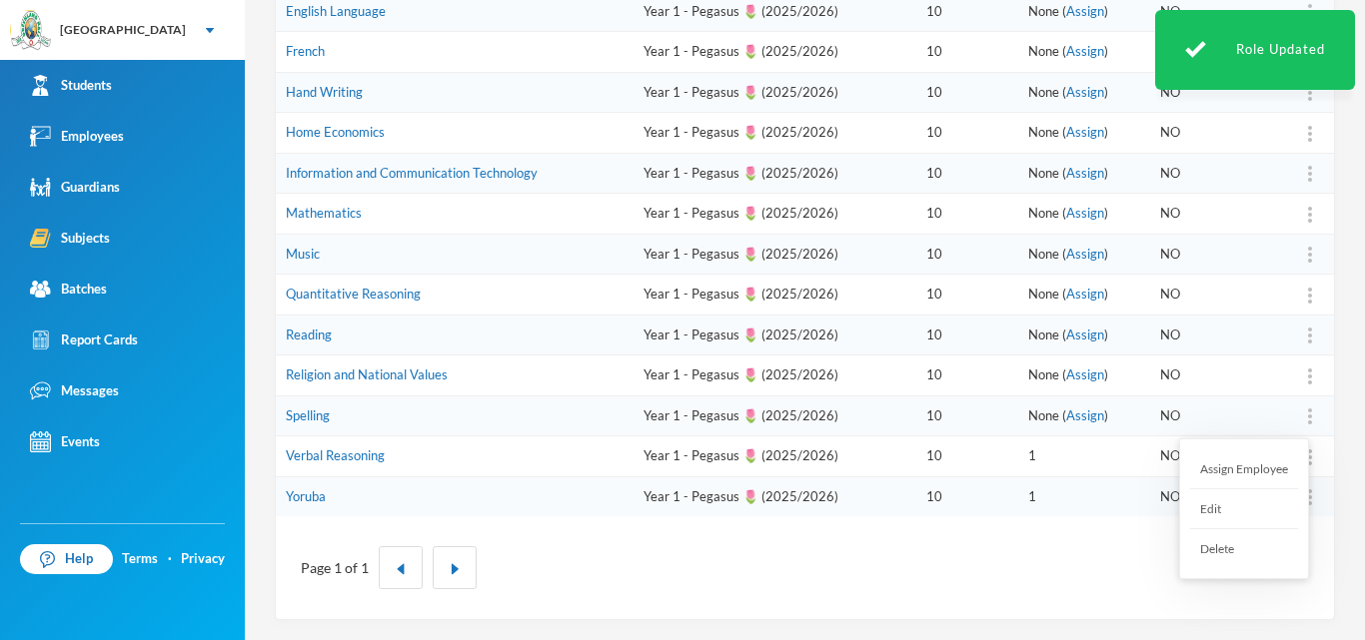
click at [1254, 471] on div "Assign Employee" at bounding box center [1244, 470] width 108 height 40
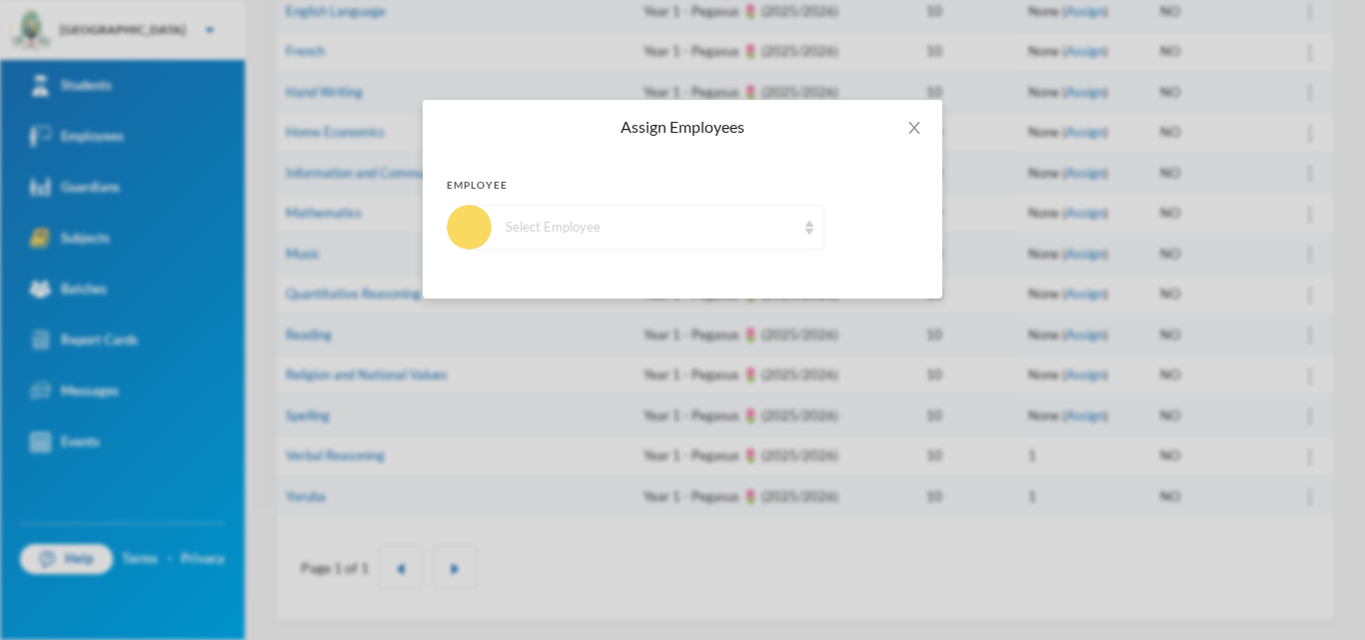
click at [671, 225] on div "Select Employee" at bounding box center [650, 228] width 290 height 20
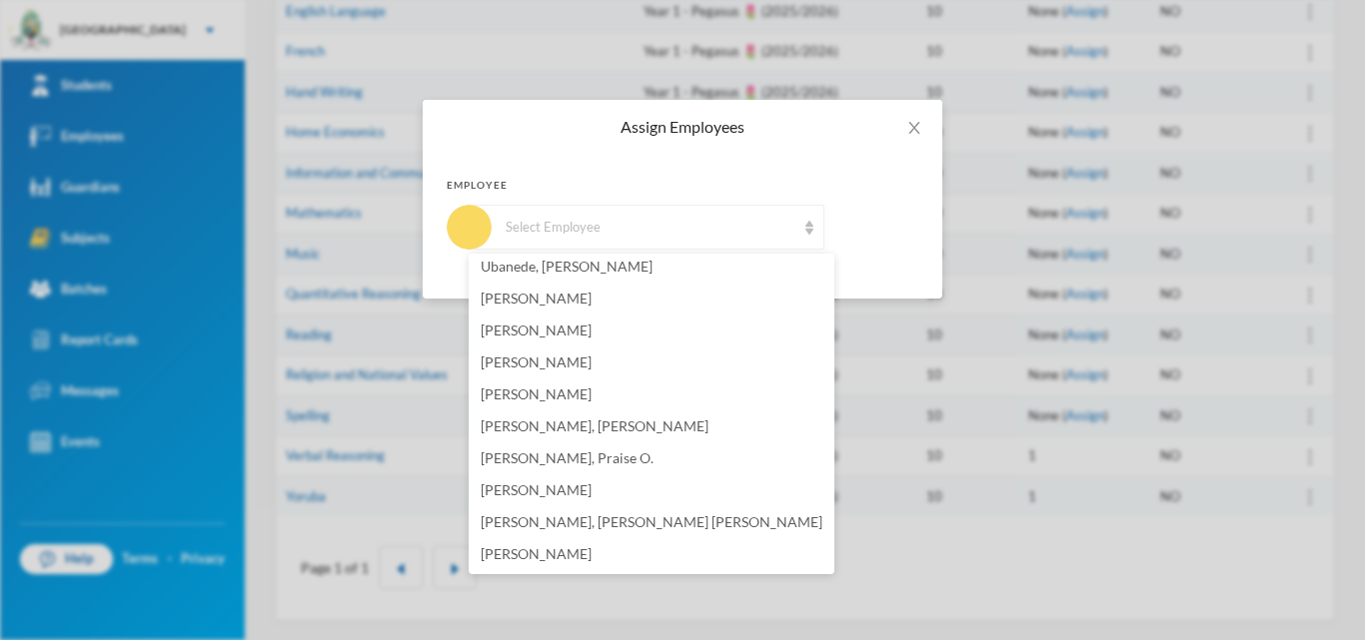
scroll to position [1014, 0]
